Goal: Task Accomplishment & Management: Use online tool/utility

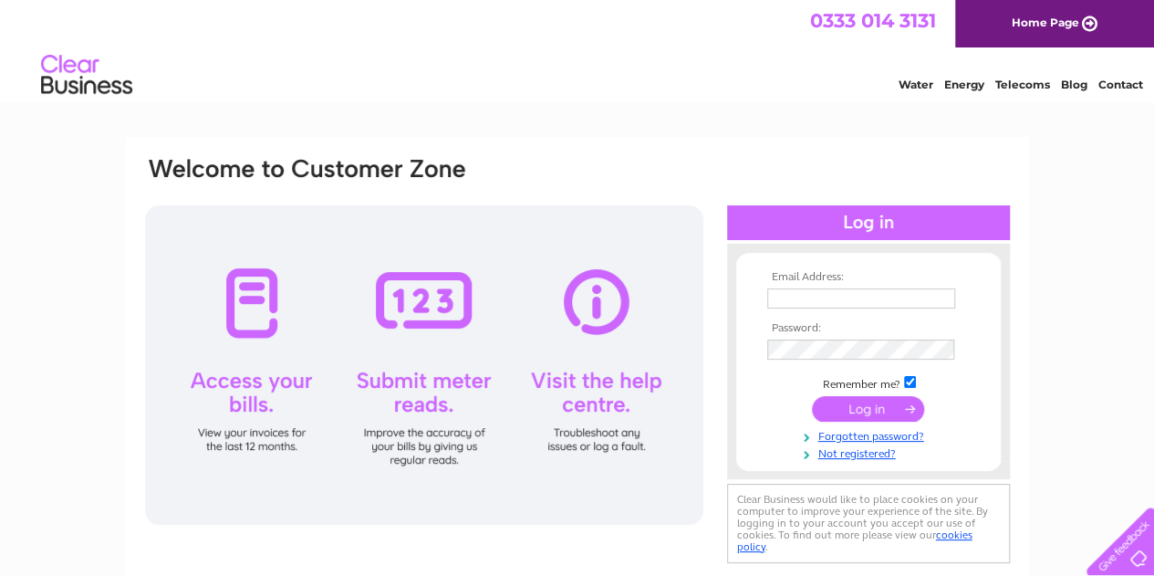
type input "summerx520@gmail.com"
click at [872, 413] on input "submit" at bounding box center [868, 409] width 112 height 26
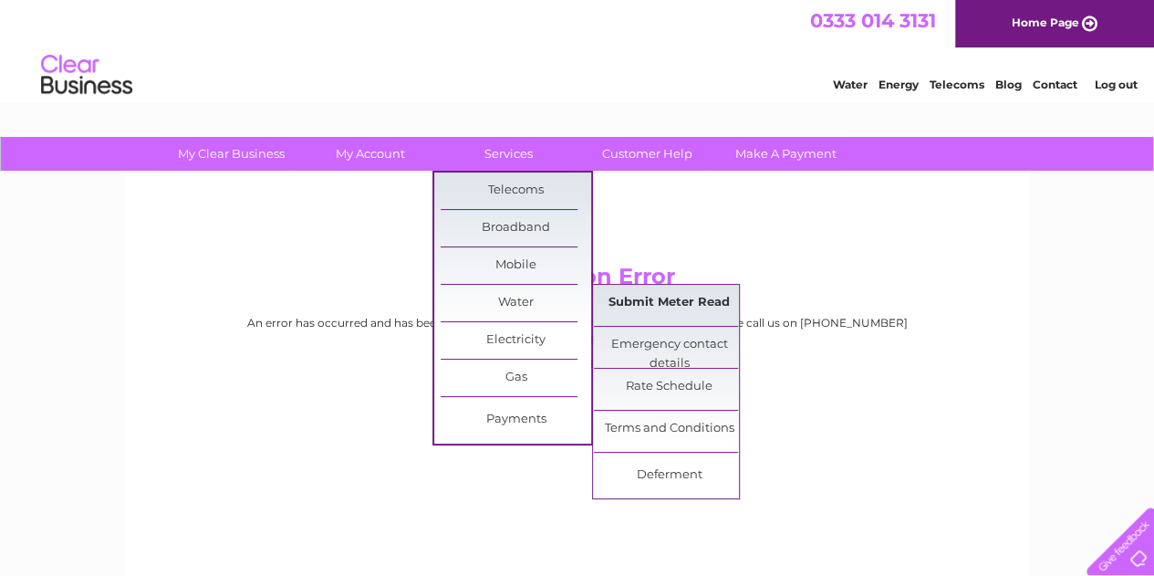
click at [680, 295] on link "Submit Meter Read" at bounding box center [669, 303] width 151 height 36
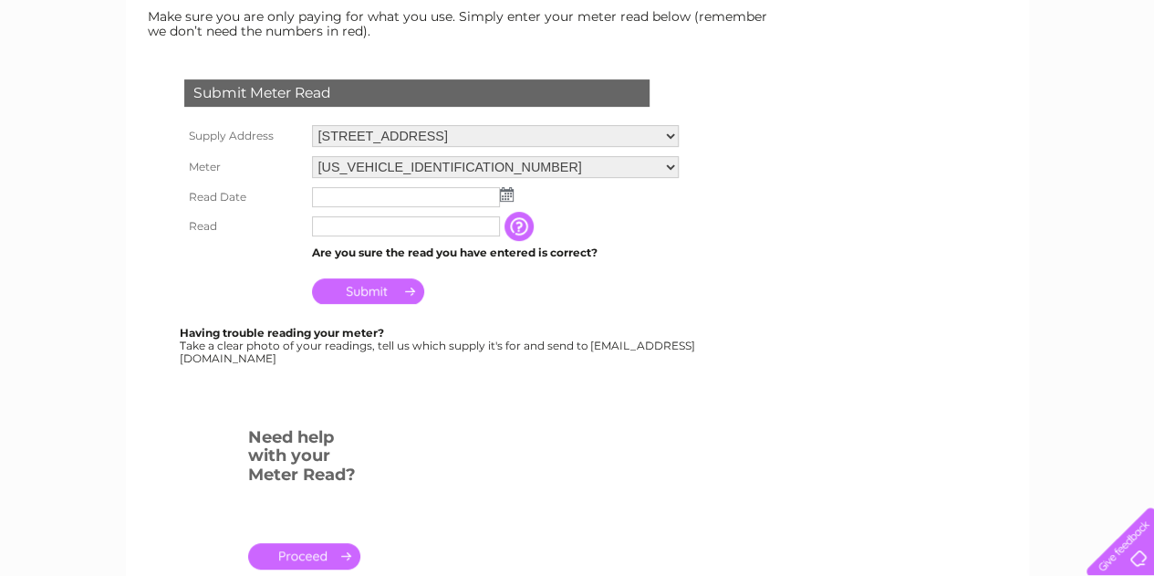
scroll to position [274, 0]
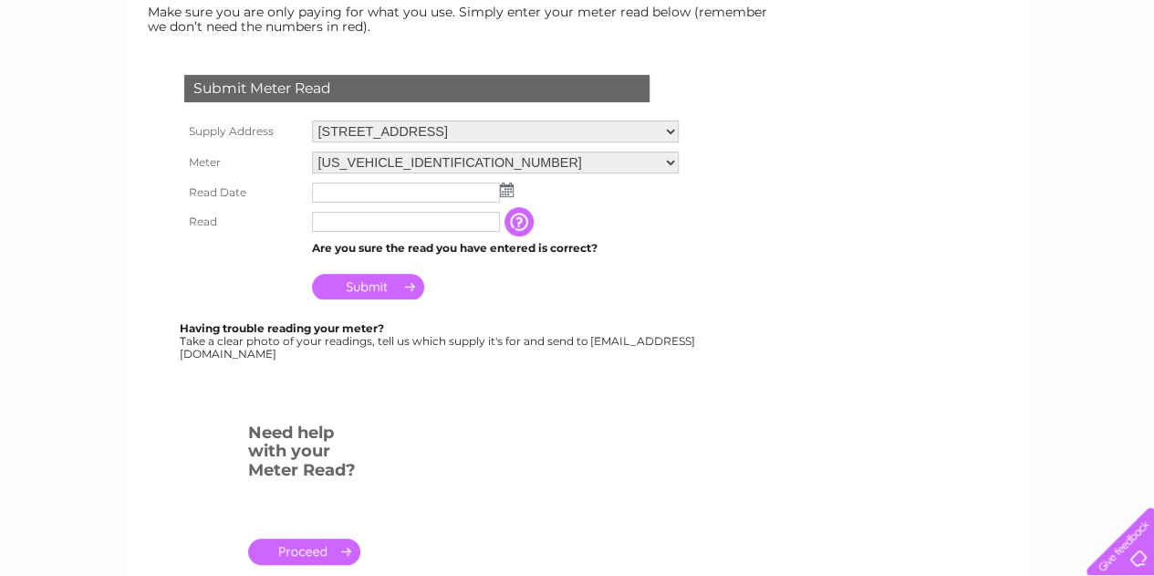
click at [511, 189] on img at bounding box center [507, 189] width 14 height 15
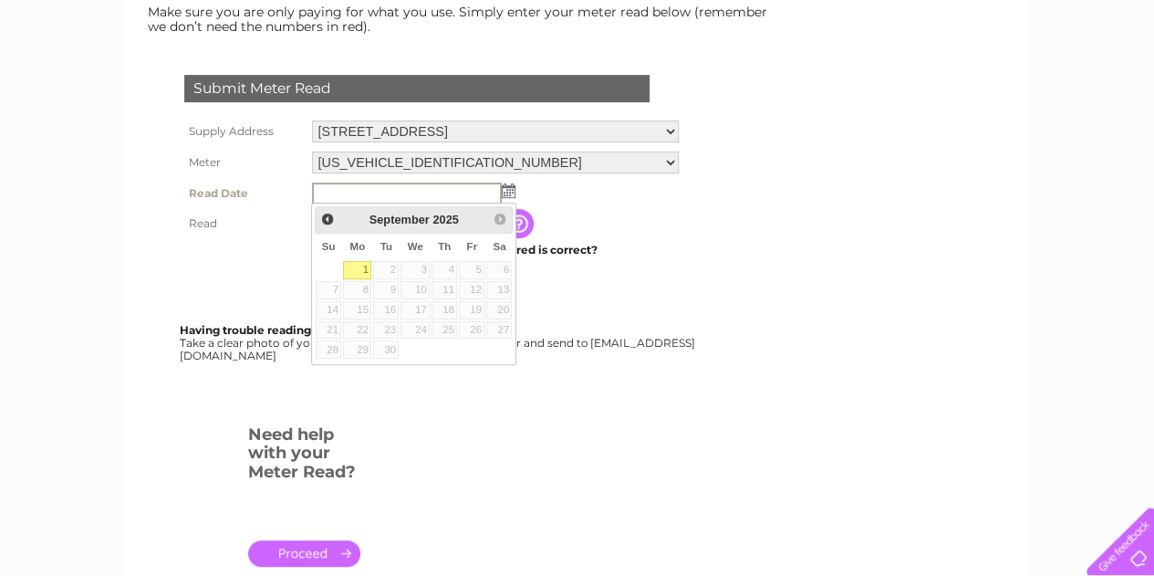
click at [359, 267] on link "1" at bounding box center [357, 270] width 28 height 18
type input "[DATE]"
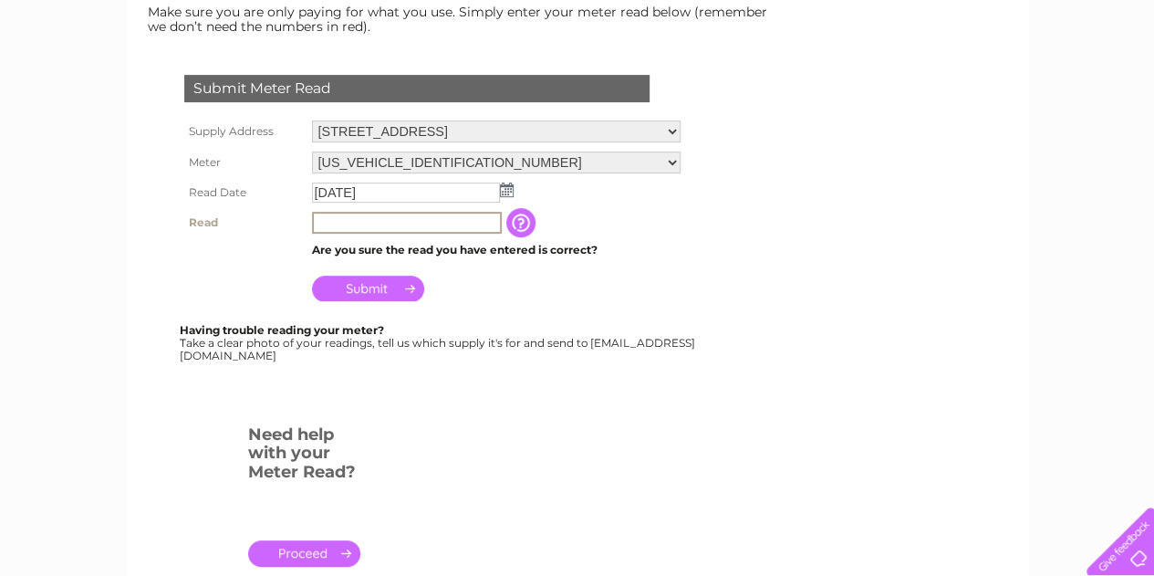
click at [350, 223] on input "text" at bounding box center [407, 223] width 190 height 22
type input "7360"
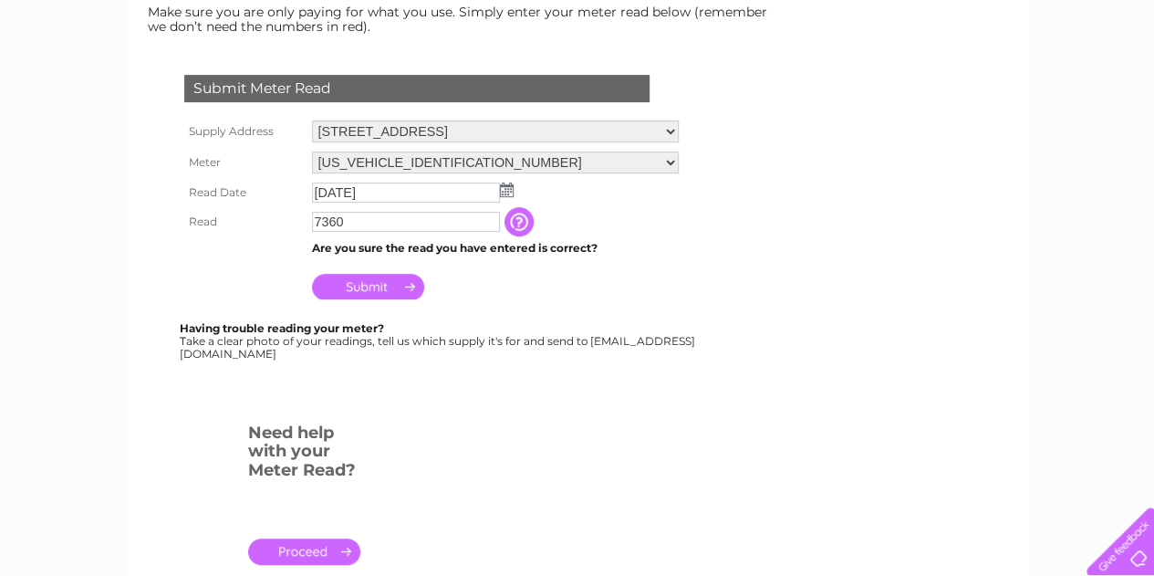
click at [349, 290] on input "Submit" at bounding box center [368, 287] width 112 height 26
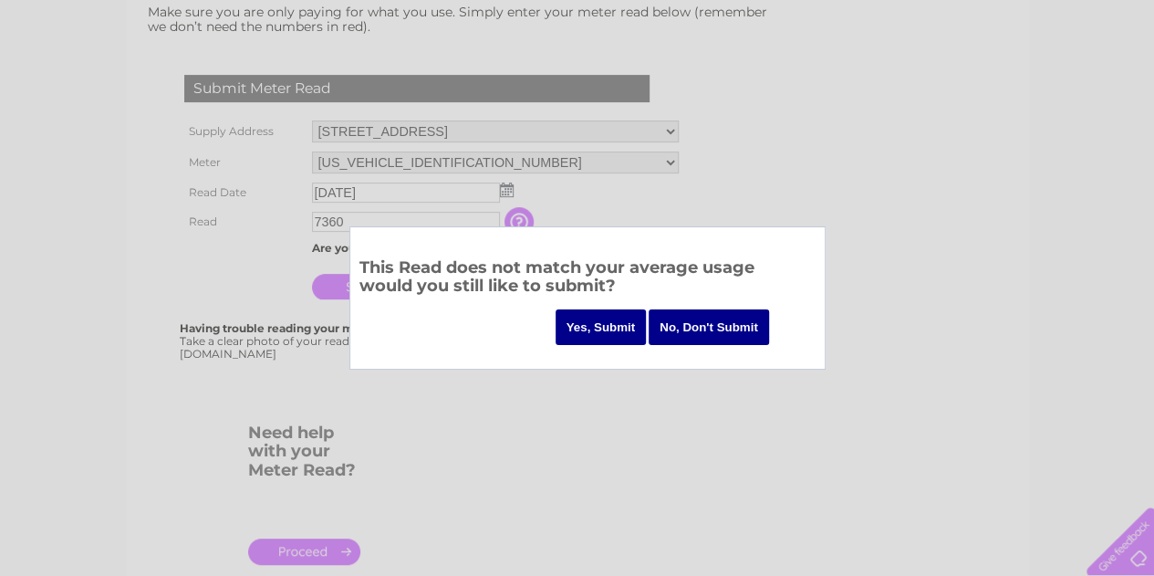
click at [587, 324] on input "Yes, Submit" at bounding box center [601, 327] width 91 height 36
